Goal: Obtain resource: Obtain resource

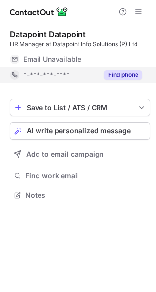
scroll to position [189, 156]
click at [123, 74] on button "Find phone" at bounding box center [123, 75] width 39 height 10
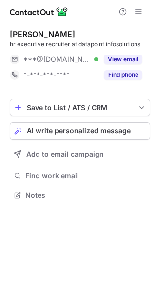
scroll to position [189, 156]
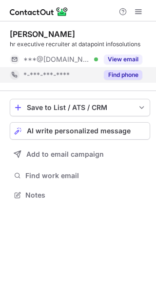
click at [129, 72] on button "Find phone" at bounding box center [123, 75] width 39 height 10
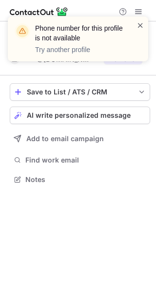
scroll to position [173, 156]
click at [137, 27] on span at bounding box center [140, 25] width 8 height 10
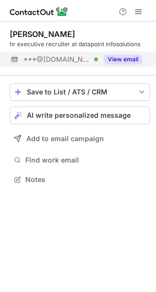
click at [108, 56] on button "View email" at bounding box center [123, 60] width 39 height 10
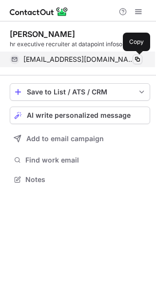
click at [136, 62] on span at bounding box center [138, 60] width 8 height 8
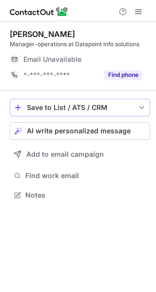
scroll to position [189, 156]
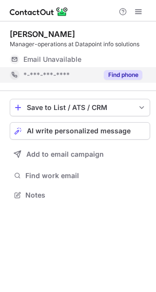
click at [121, 71] on button "Find phone" at bounding box center [123, 75] width 39 height 10
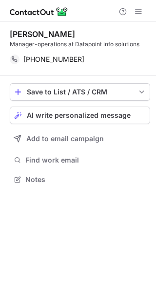
scroll to position [173, 156]
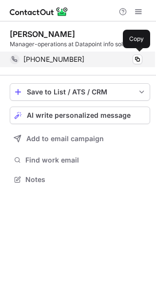
click at [137, 64] on div "[PHONE_NUMBER] Copy" at bounding box center [76, 60] width 133 height 16
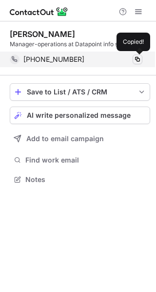
click at [140, 60] on span at bounding box center [138, 60] width 8 height 8
